Goal: Find specific page/section: Find specific page/section

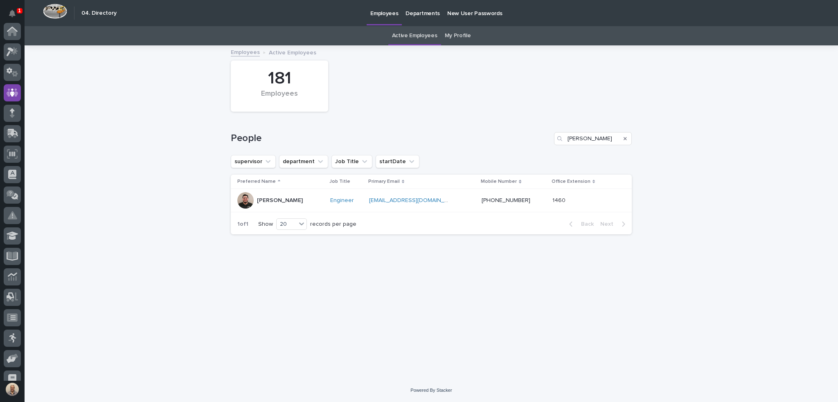
scroll to position [61, 0]
click at [570, 138] on input "[PERSON_NAME]" at bounding box center [593, 138] width 78 height 13
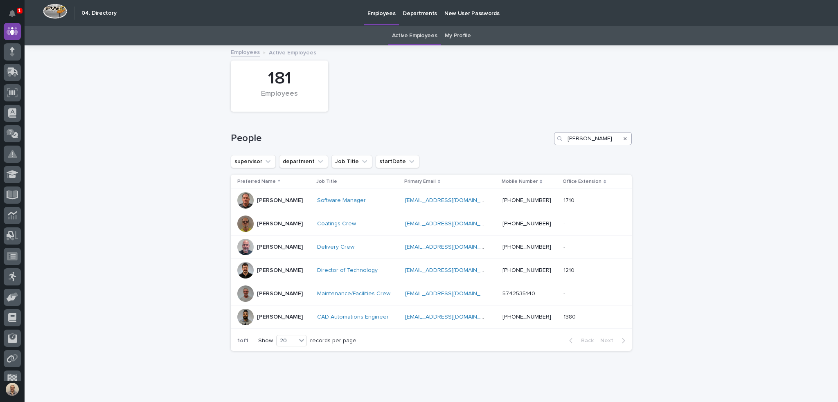
type input "[PERSON_NAME]"
click at [270, 271] on p "[PERSON_NAME]" at bounding box center [280, 270] width 46 height 7
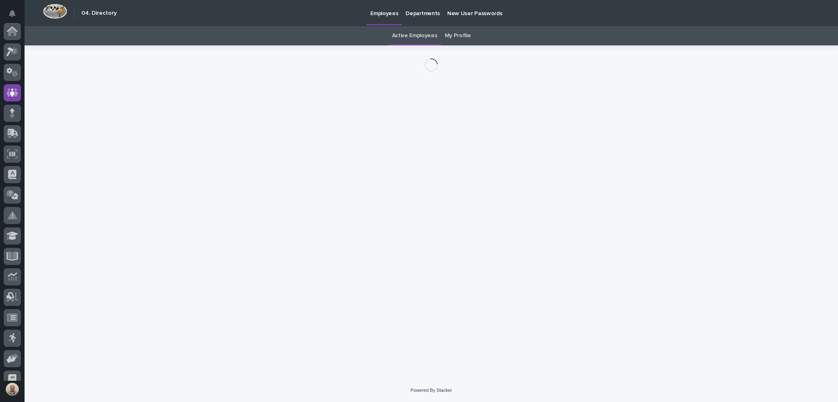
scroll to position [61, 0]
